Goal: Check status

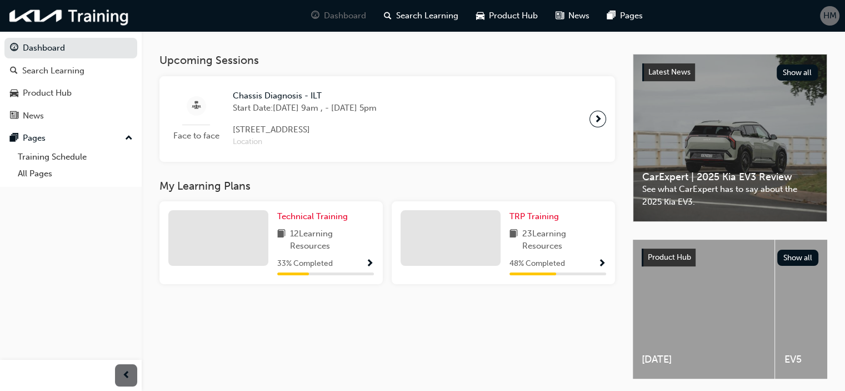
scroll to position [272, 0]
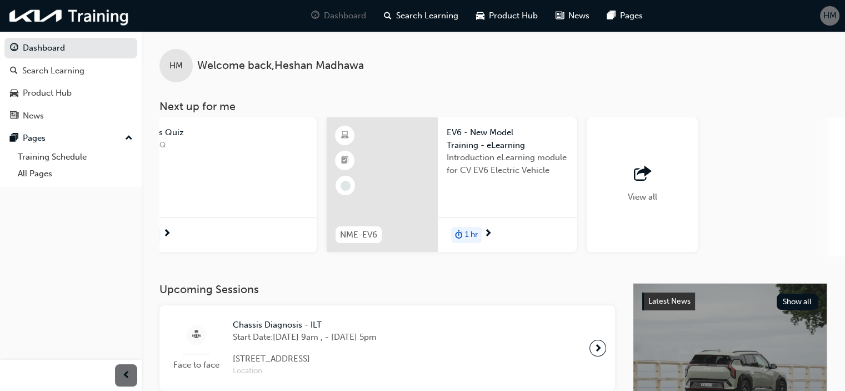
click at [376, 182] on div "View all" at bounding box center [642, 184] width 111 height 134
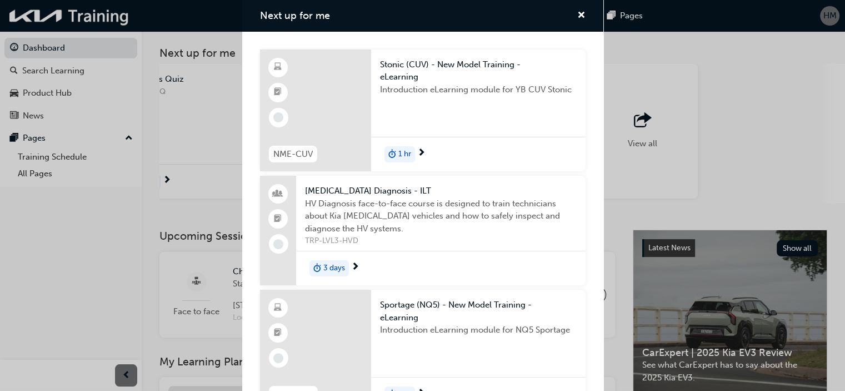
scroll to position [51, 0]
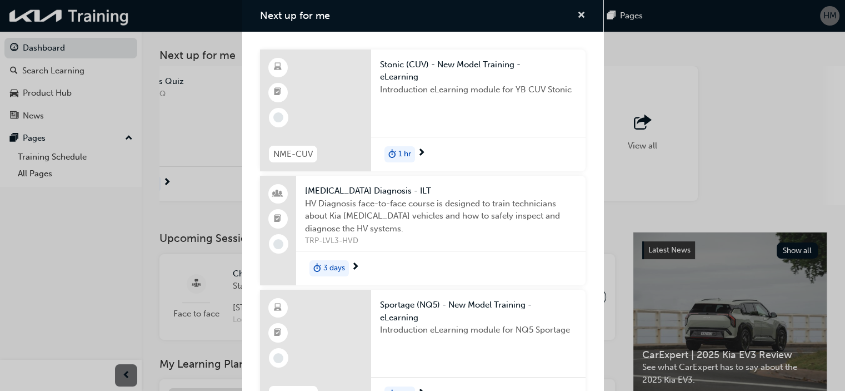
click at [376, 14] on span "cross-icon" at bounding box center [581, 16] width 8 height 10
